Goal: Task Accomplishment & Management: Manage account settings

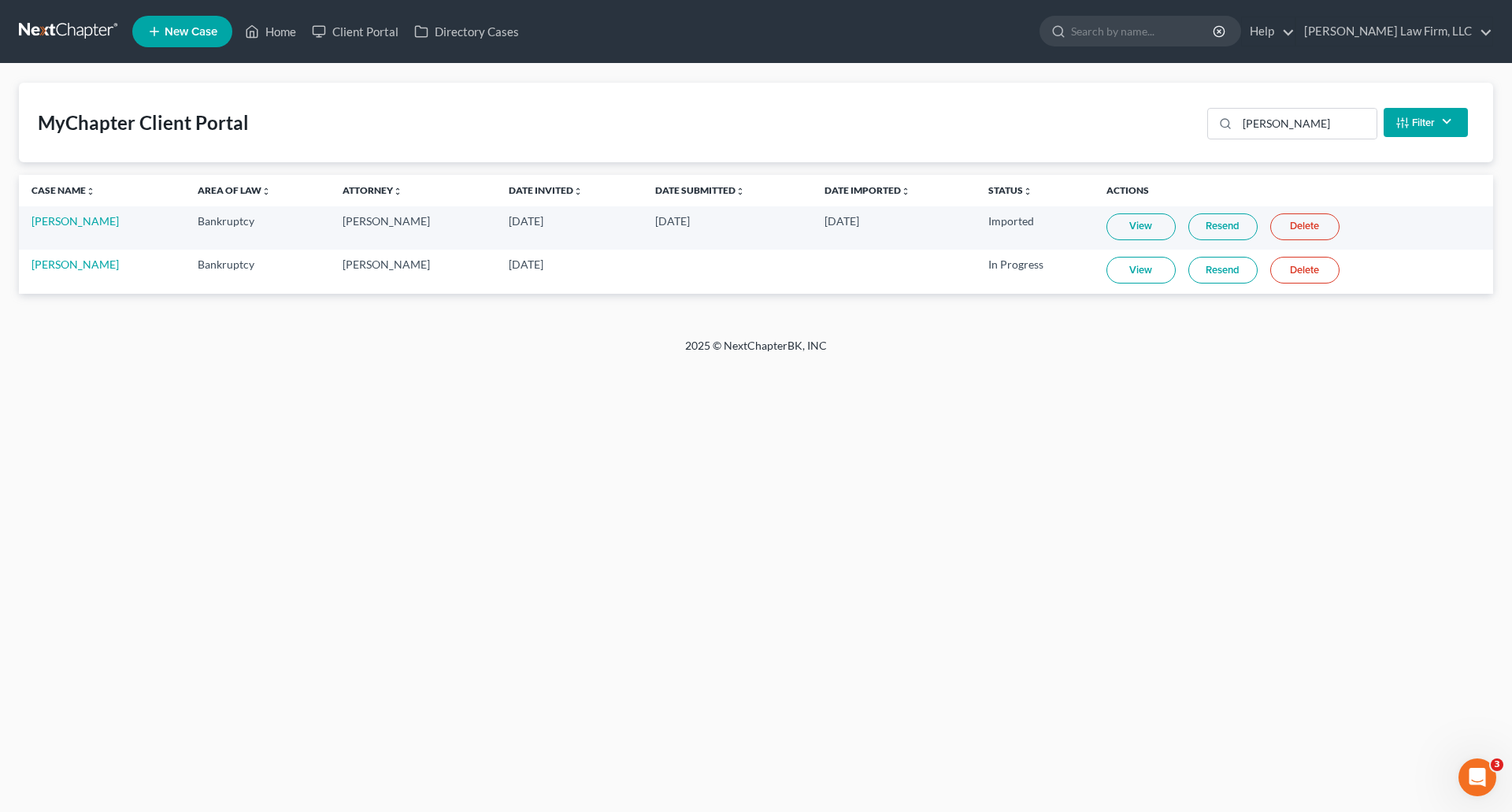
click at [62, 23] on link at bounding box center [69, 31] width 101 height 28
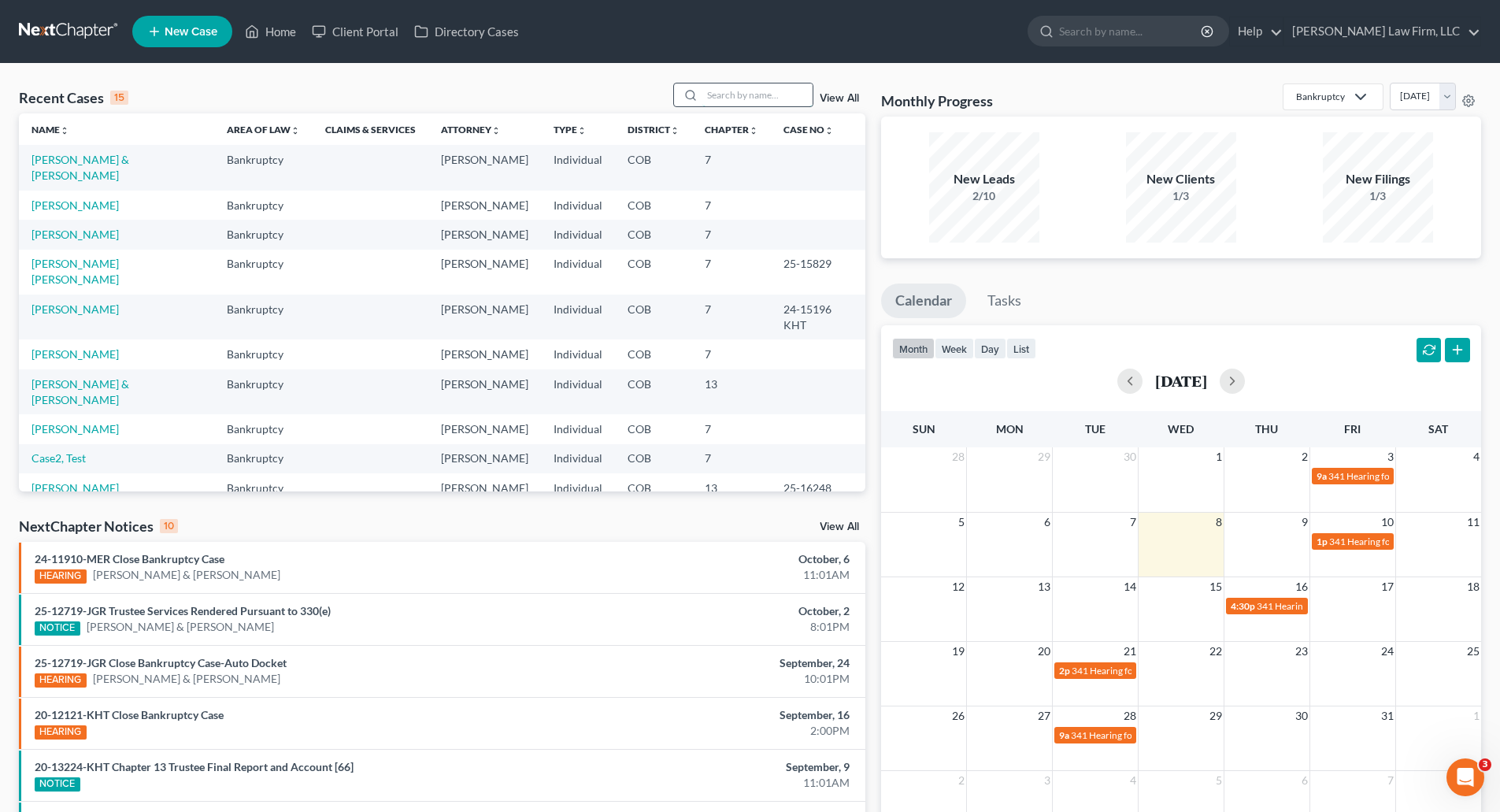
click at [720, 91] on input "search" at bounding box center [757, 94] width 110 height 23
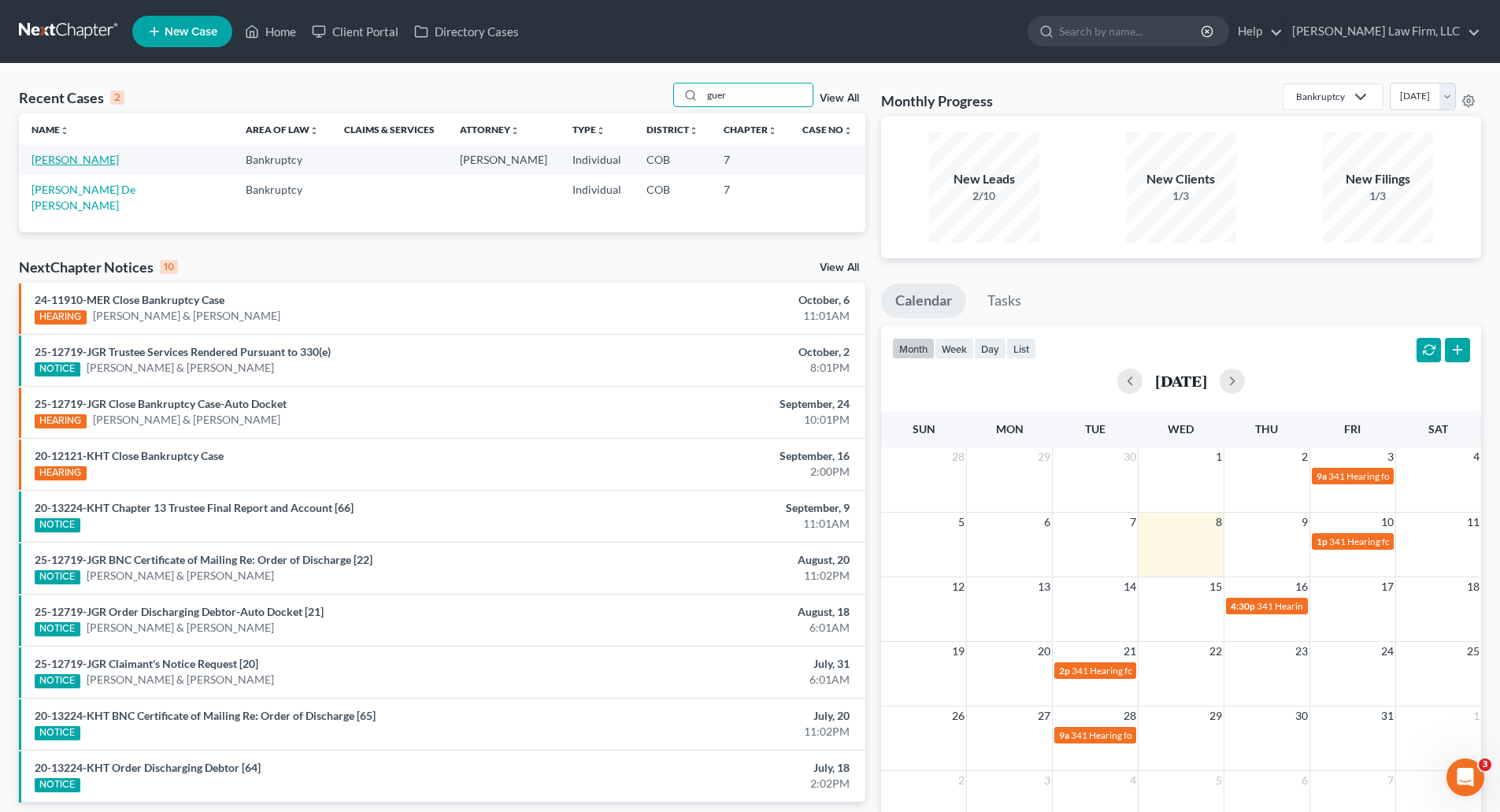
type input "guer"
click at [82, 160] on link "Guerrero, Lee" at bounding box center [75, 159] width 87 height 14
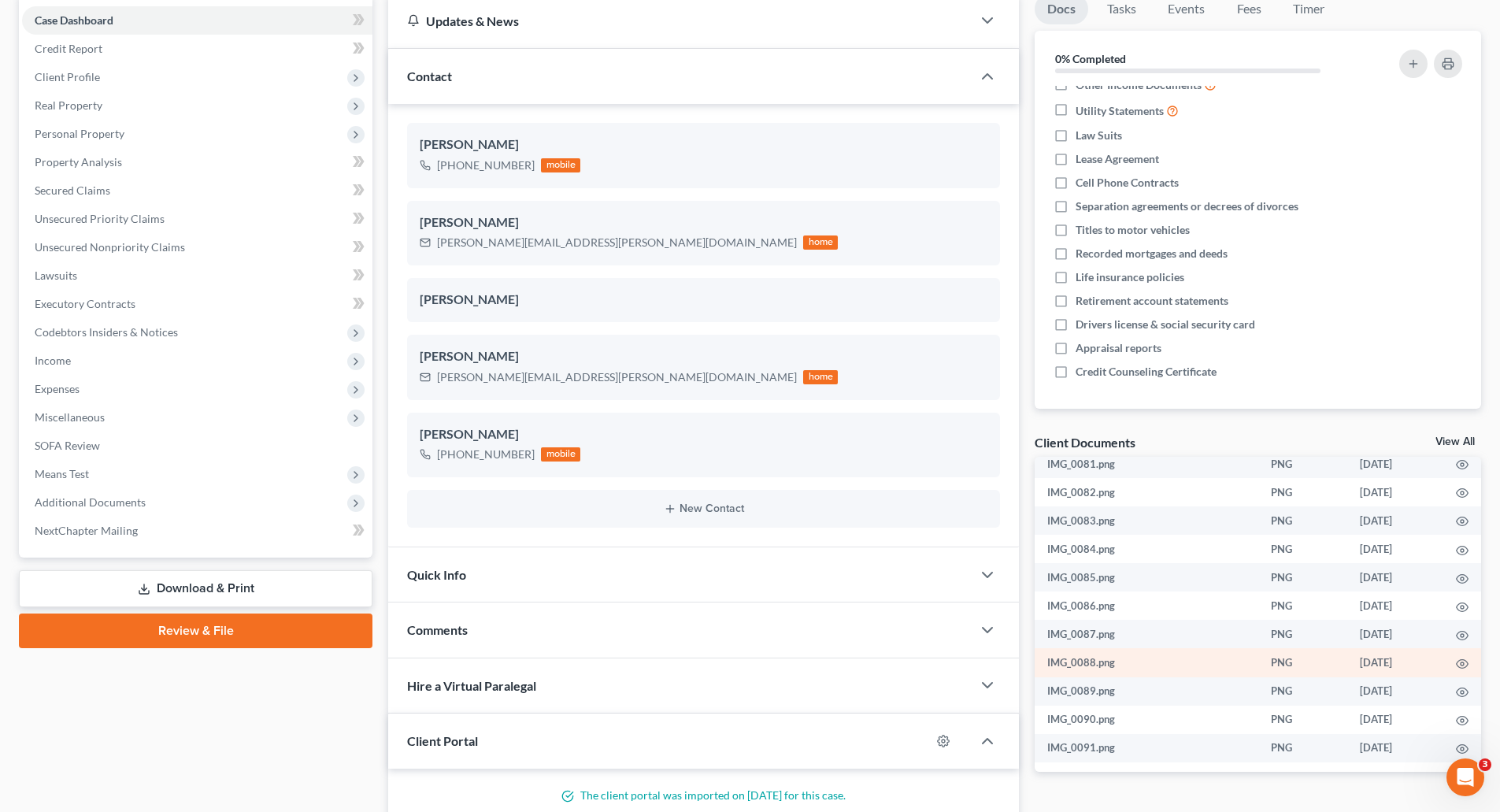
scroll to position [824, 0]
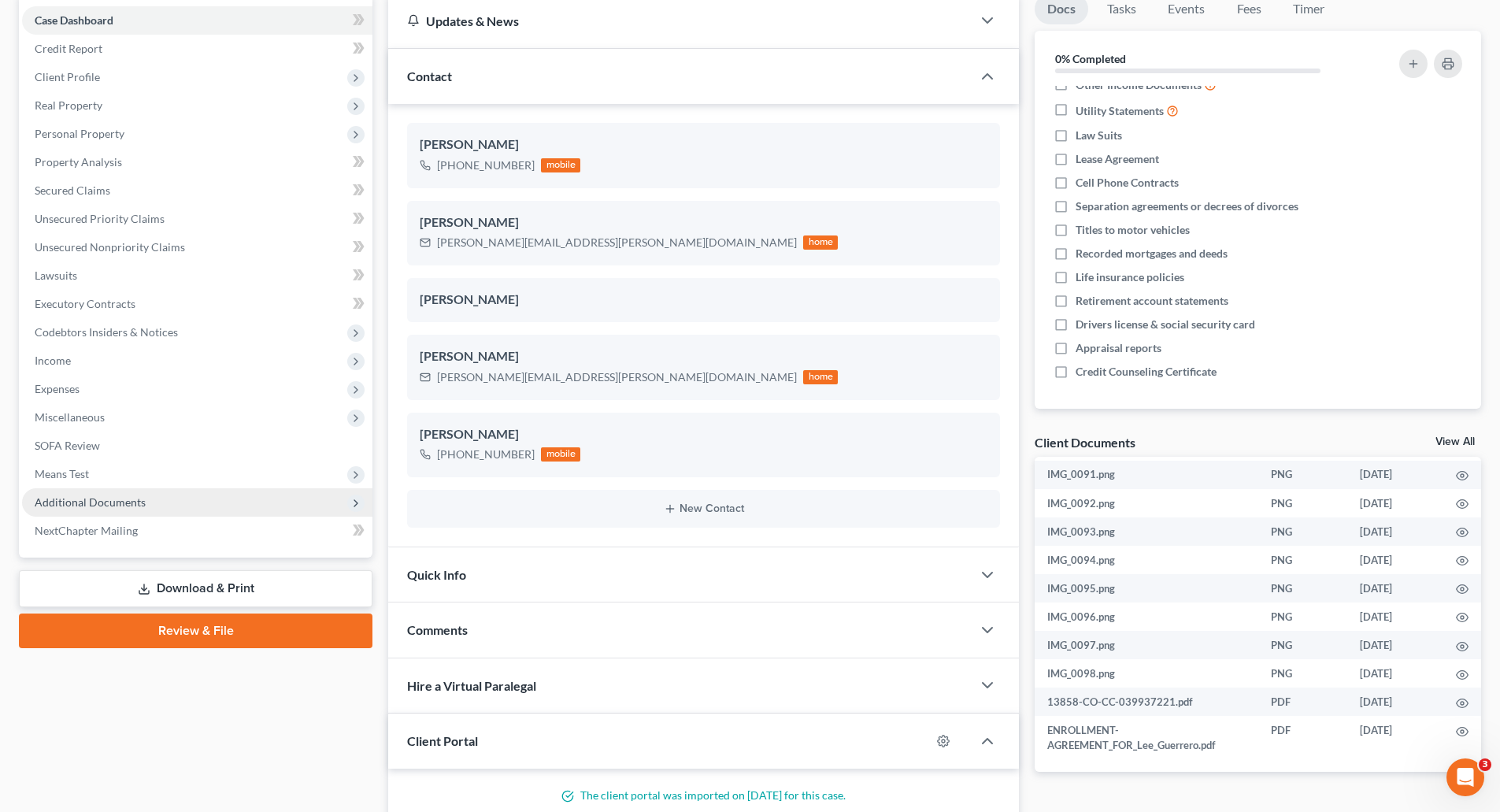
click at [116, 499] on span "Additional Documents" at bounding box center [90, 502] width 111 height 14
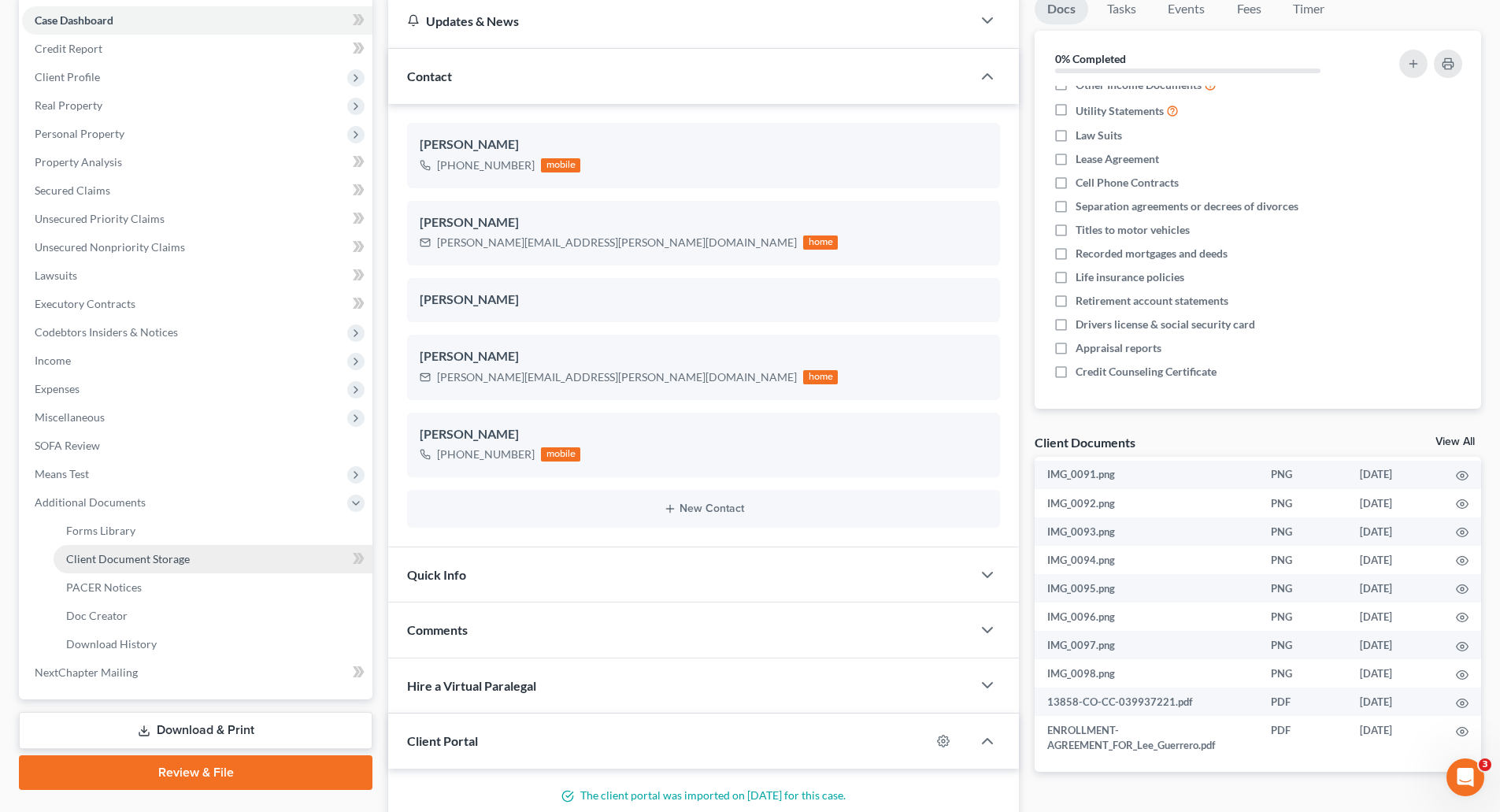
click at [149, 560] on span "Client Document Storage" at bounding box center [127, 558] width 123 height 14
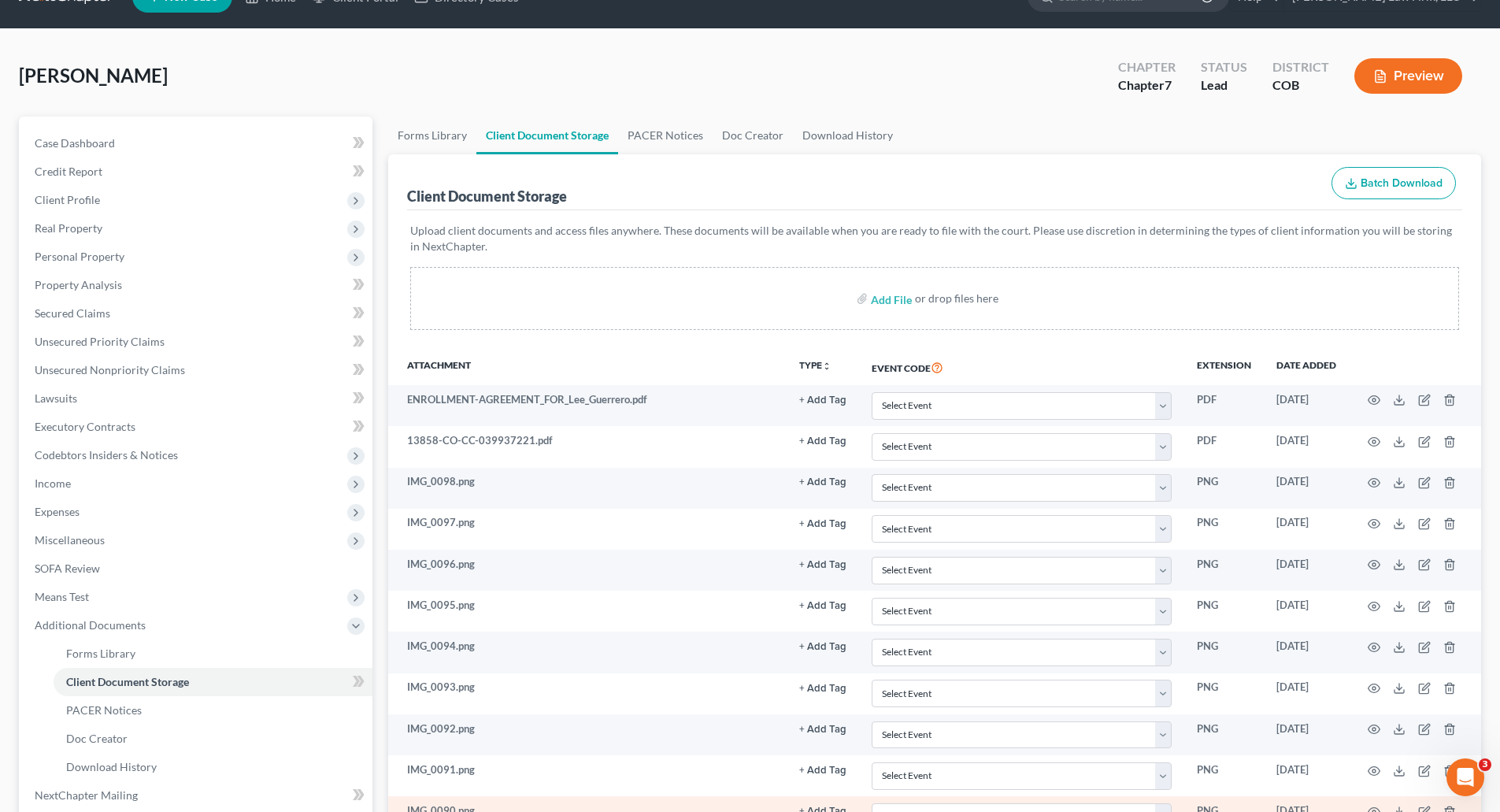
scroll to position [31, 0]
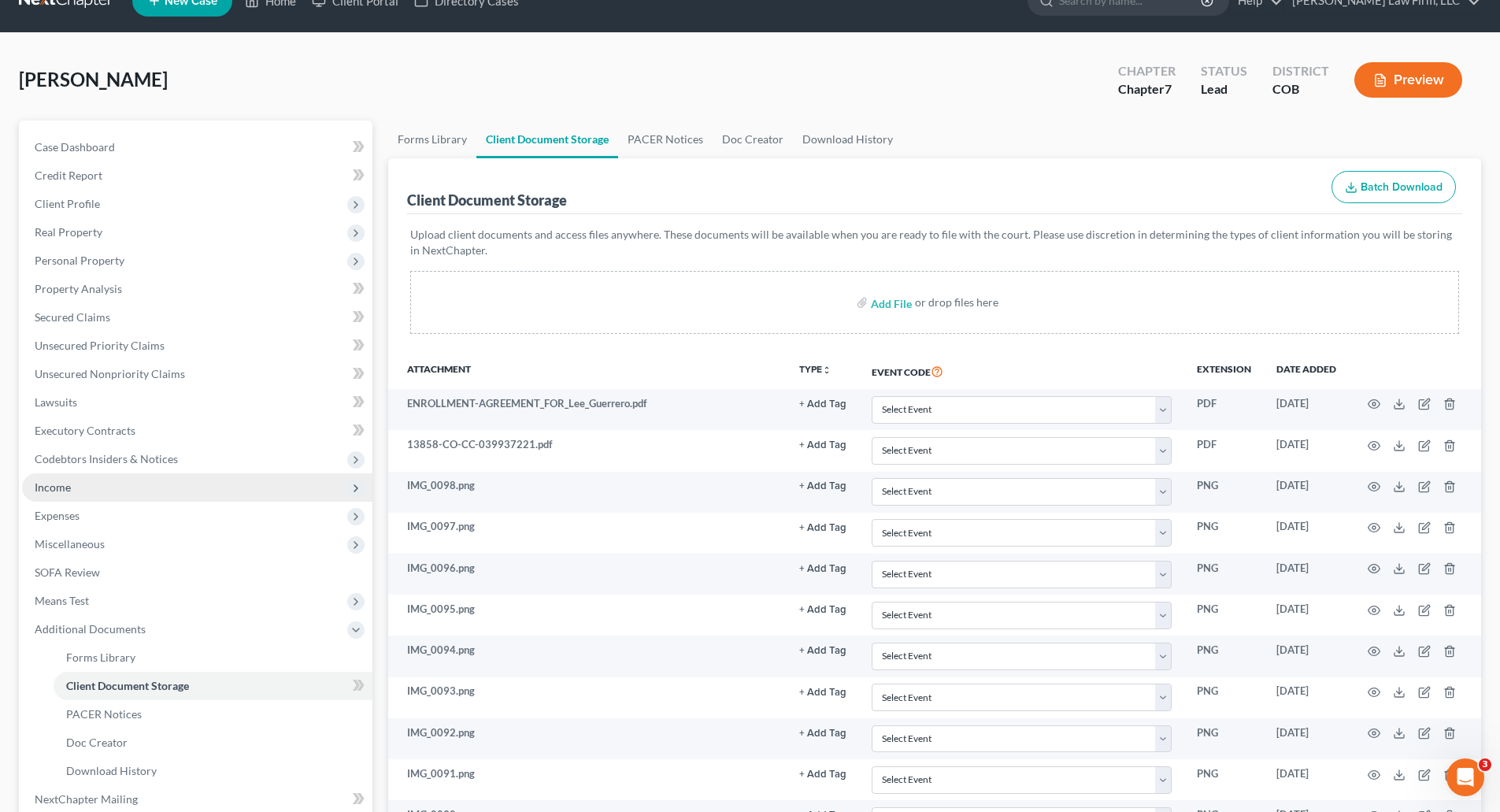
click at [100, 486] on span "Income" at bounding box center [197, 487] width 350 height 28
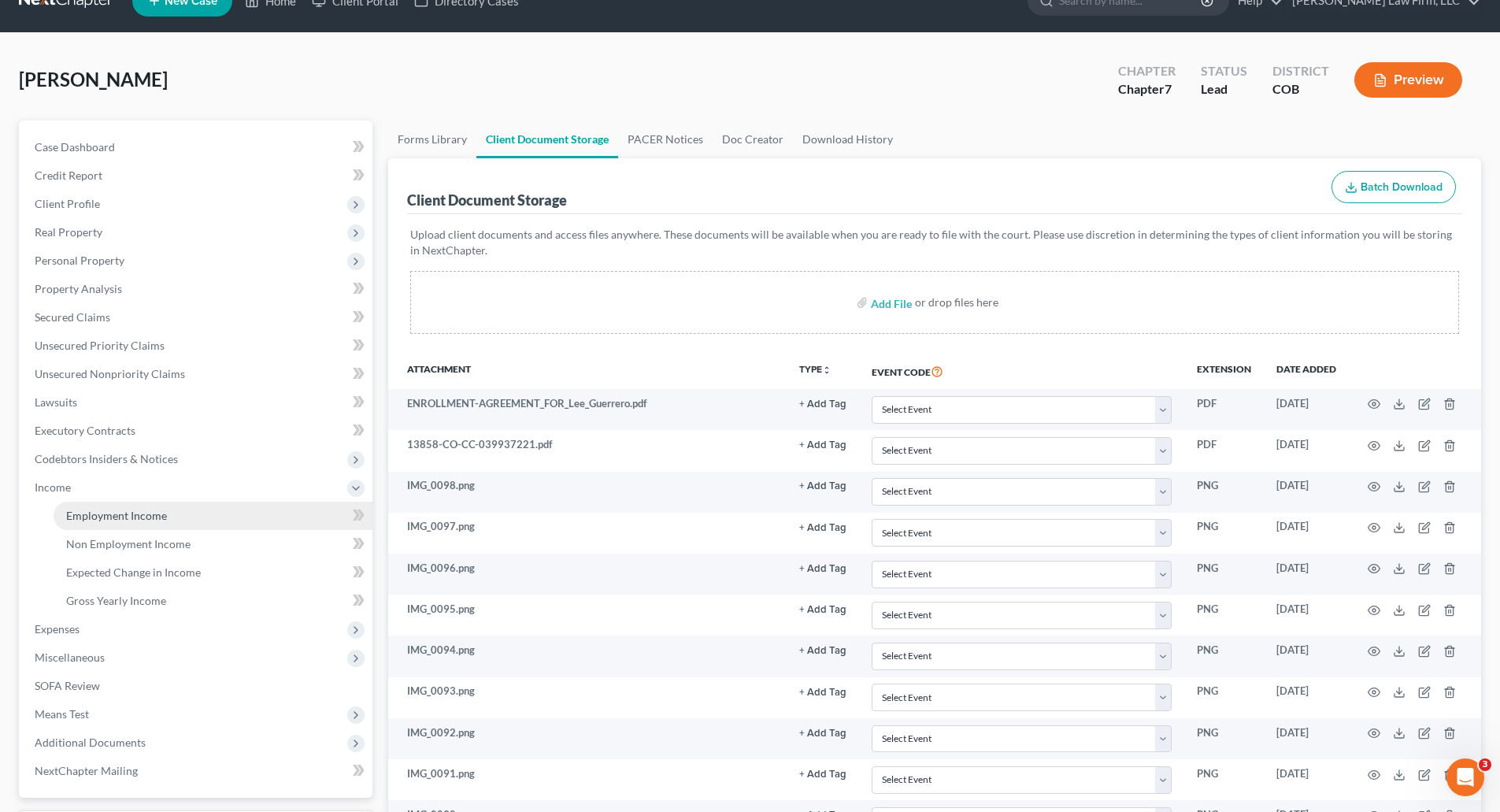
click at [149, 515] on span "Employment Income" at bounding box center [116, 515] width 101 height 14
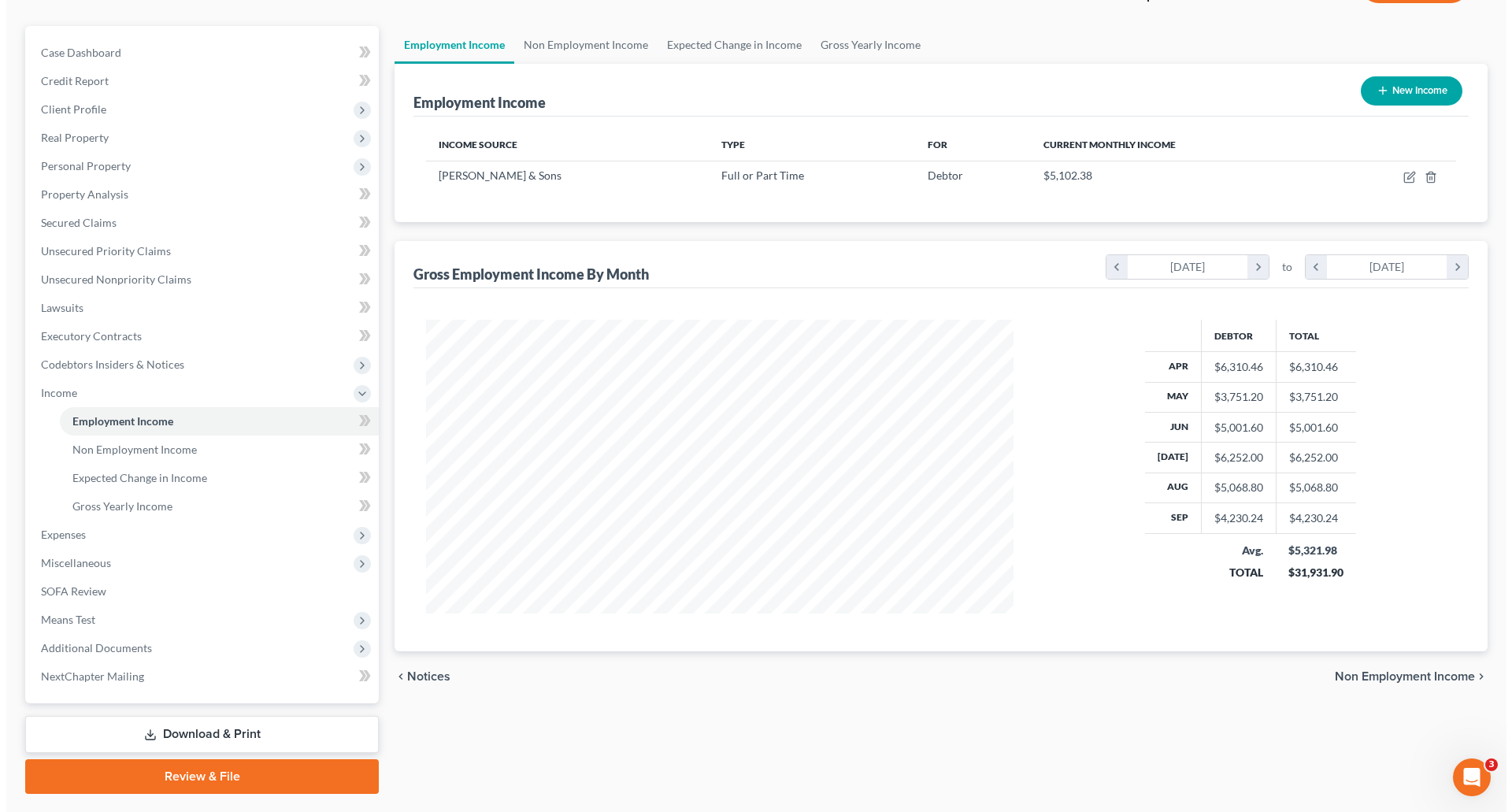
scroll to position [88, 0]
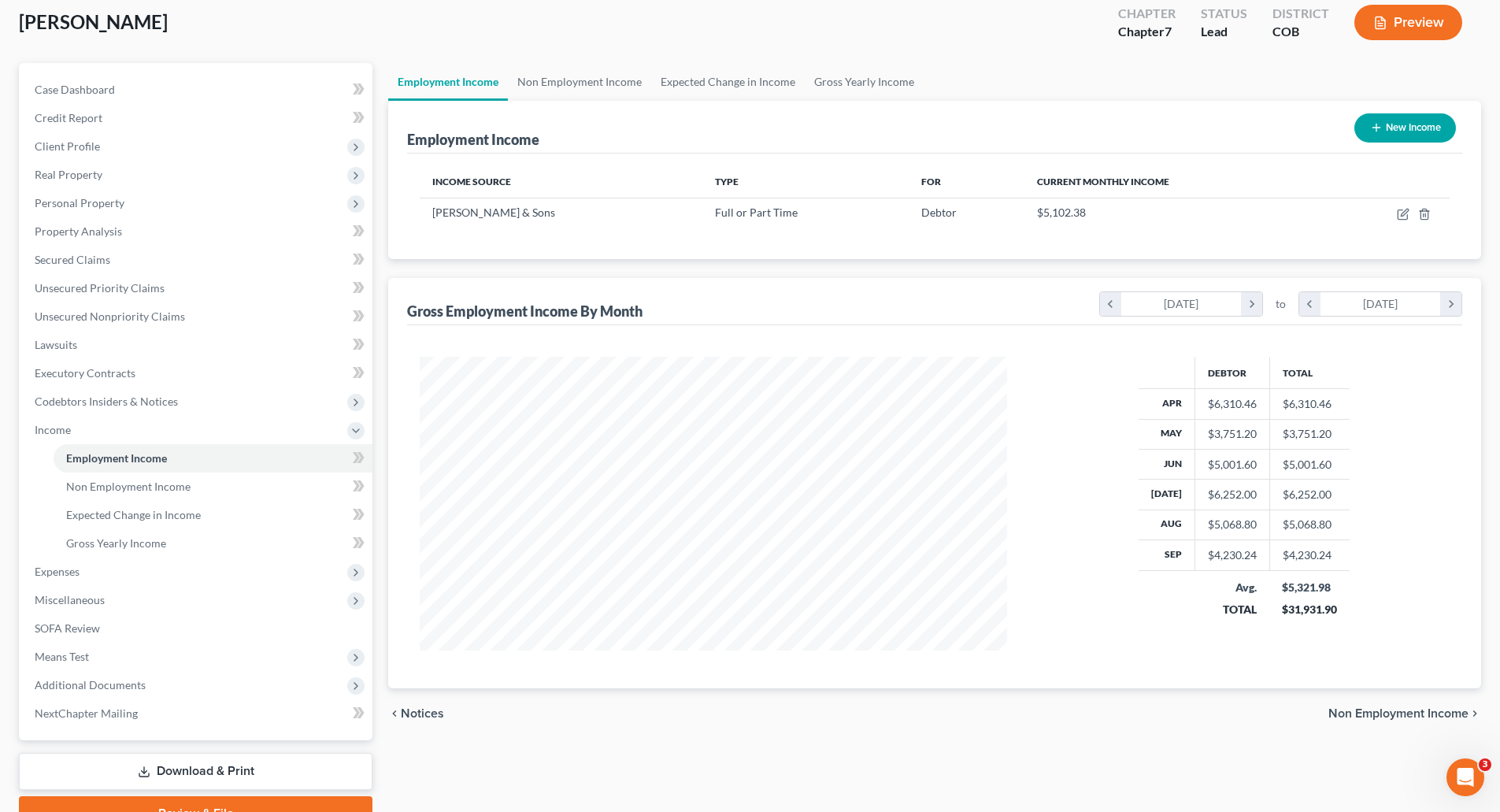
click at [876, 229] on div "Income Source Type For Current Monthly Income L. Nothhaft & Sons Full or Part T…" at bounding box center [935, 206] width 1055 height 106
click at [921, 216] on span "Debtor" at bounding box center [939, 212] width 35 height 14
click at [1398, 208] on icon "button" at bounding box center [1403, 214] width 13 height 13
select select "0"
select select "5"
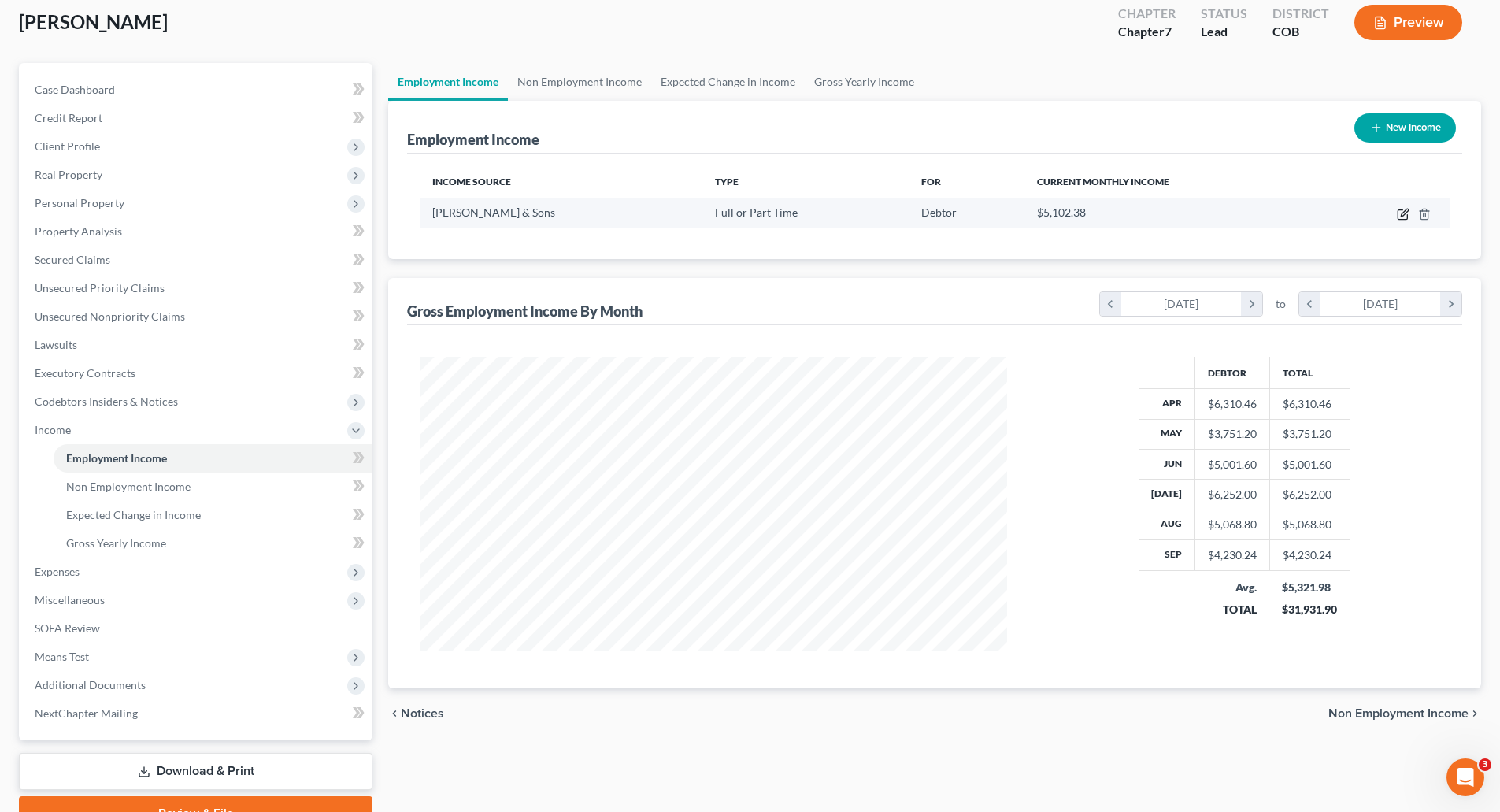
select select "3"
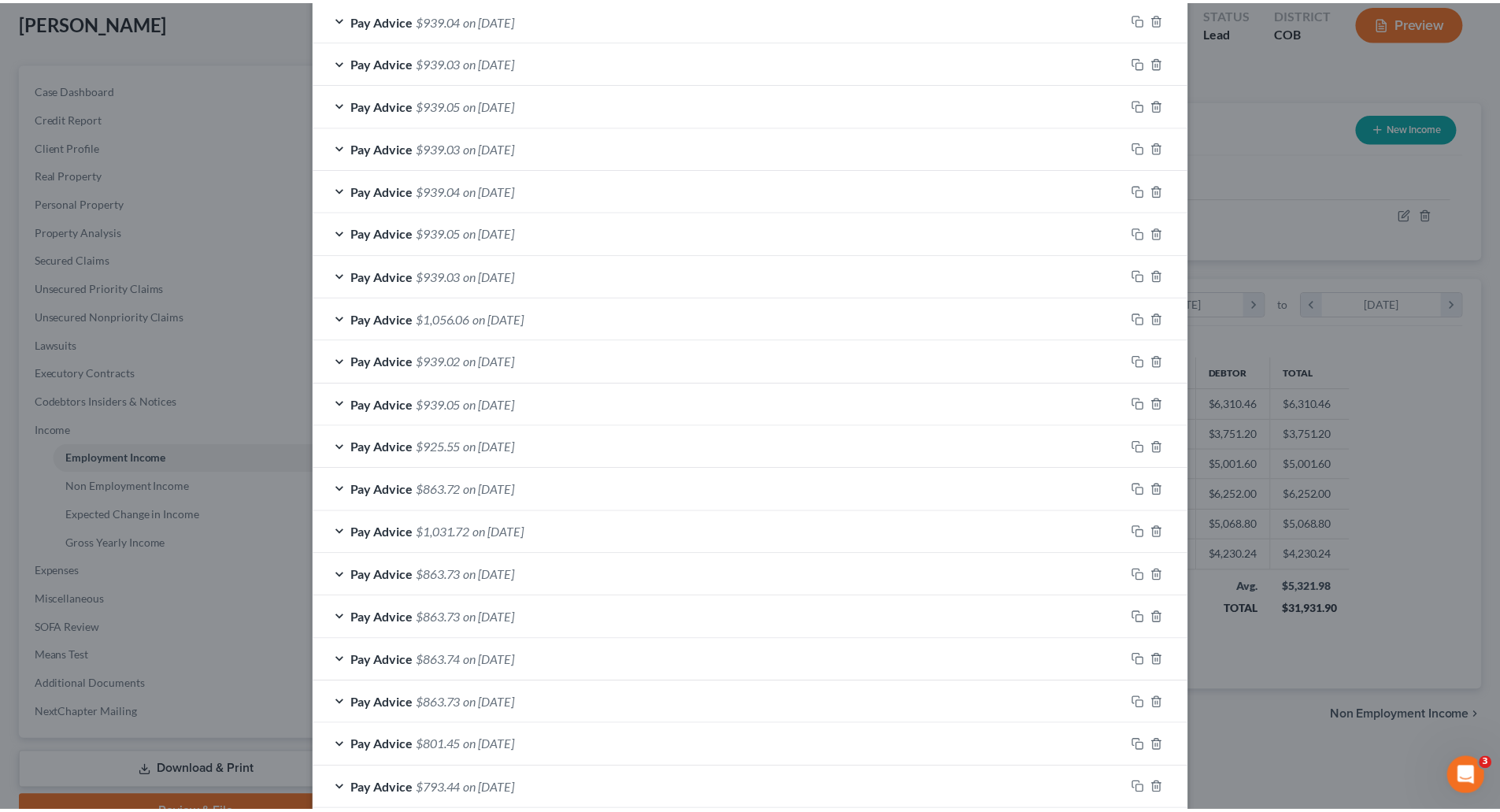
scroll to position [1261, 0]
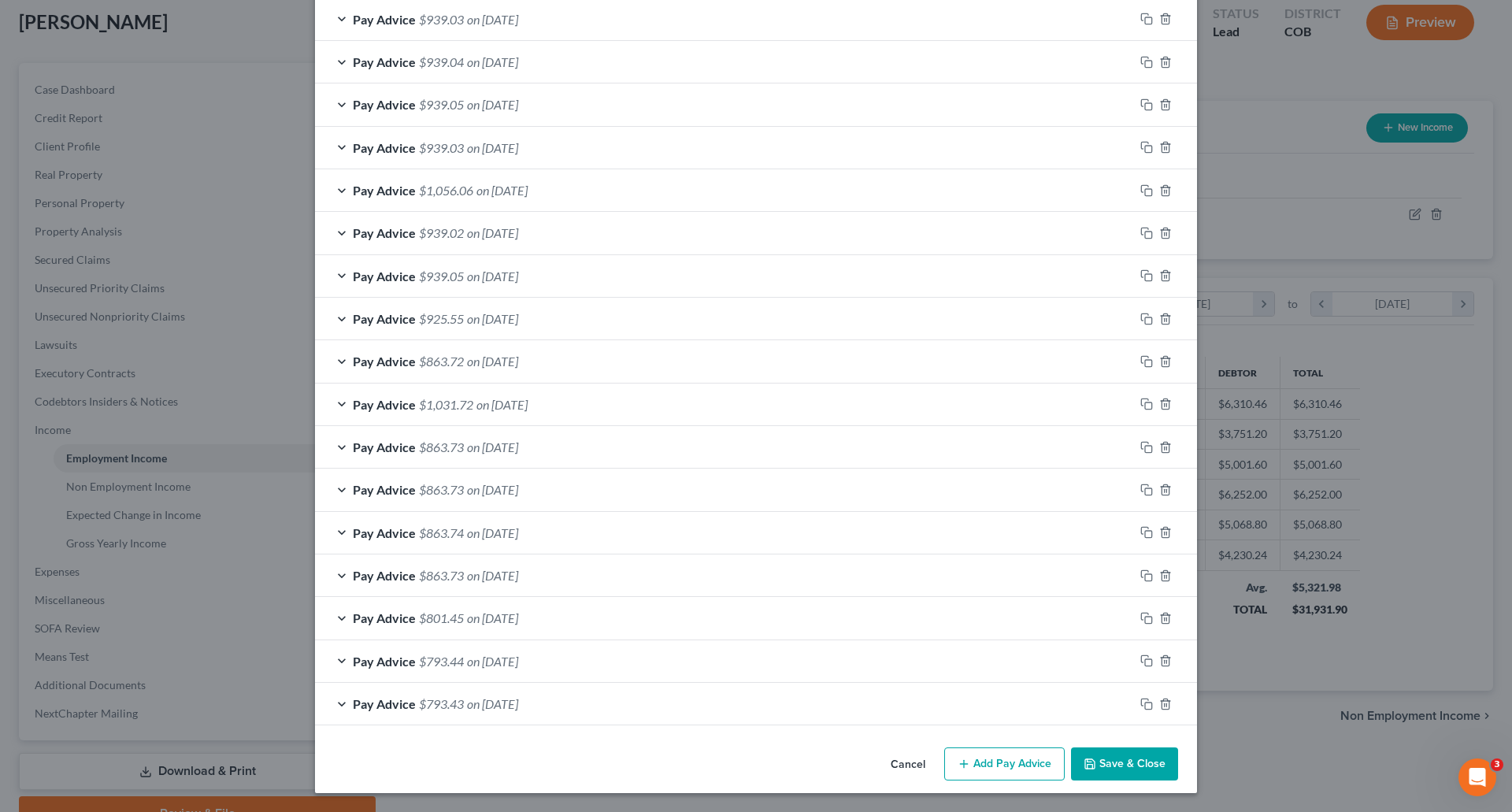
drag, startPoint x: 868, startPoint y: 756, endPoint x: 892, endPoint y: 756, distance: 24.0
click at [874, 756] on div "Cancel Add Pay Advice Save & Close" at bounding box center [756, 767] width 882 height 52
click at [892, 756] on button "Cancel" at bounding box center [908, 764] width 60 height 31
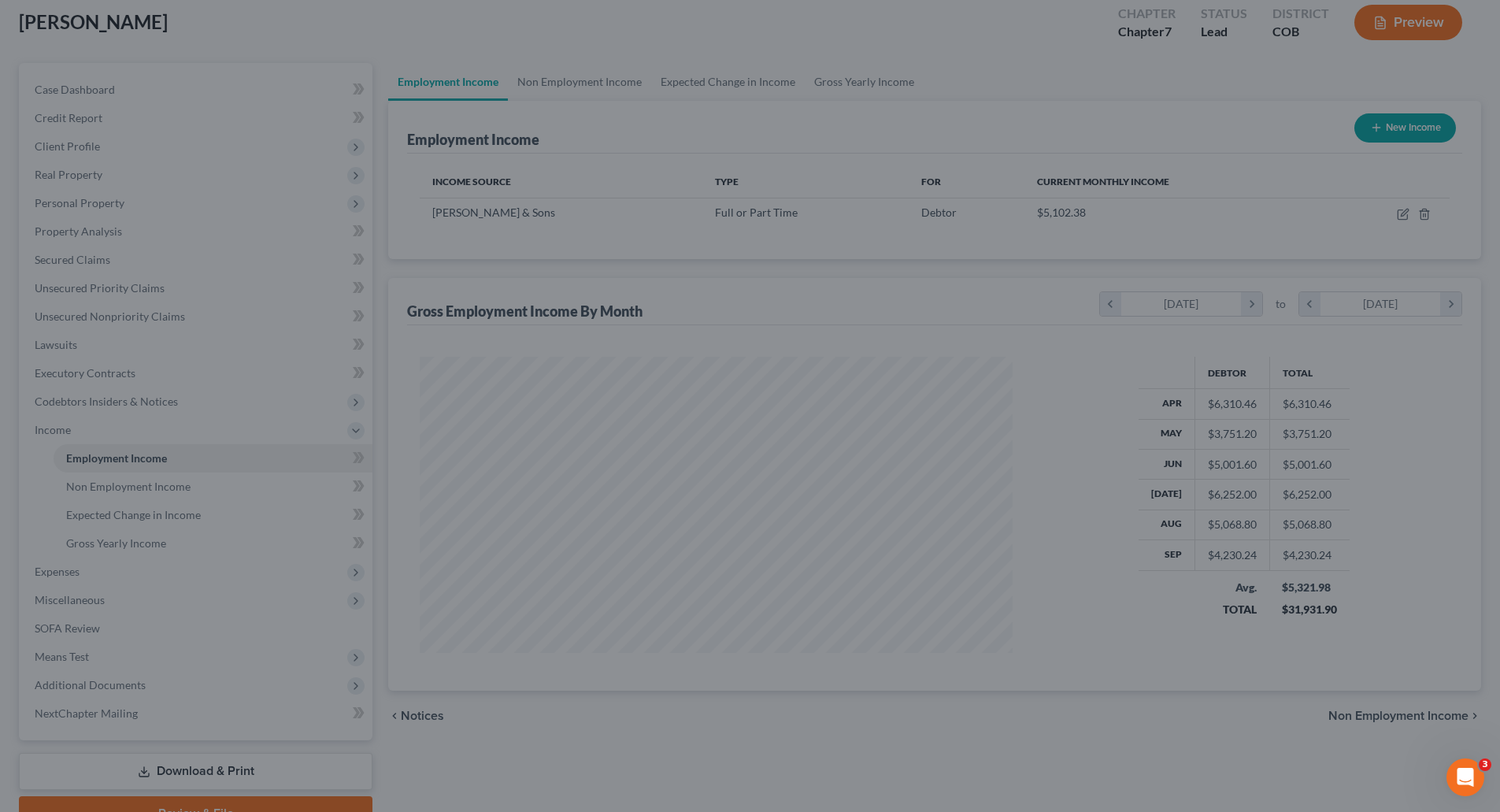
scroll to position [786937, 786706]
